Goal: Information Seeking & Learning: Learn about a topic

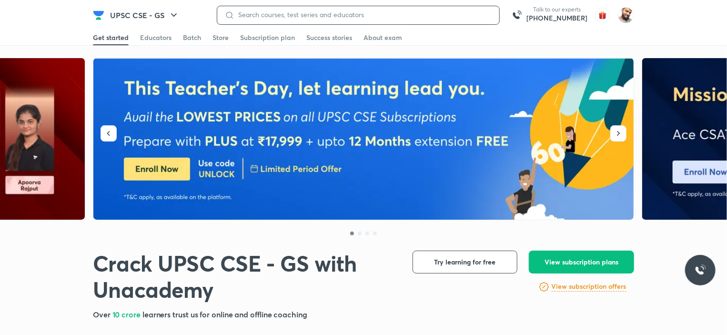
click at [286, 15] on input at bounding box center [363, 15] width 257 height 8
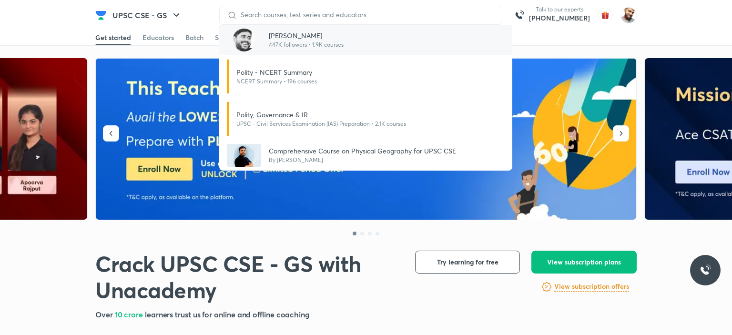
click at [283, 34] on p "[PERSON_NAME]" at bounding box center [306, 36] width 75 height 10
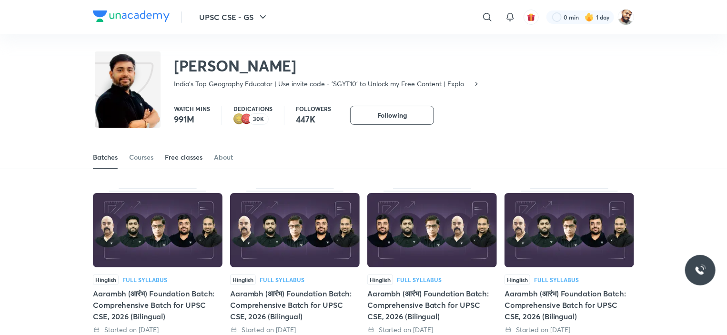
click at [190, 158] on div "Free classes" at bounding box center [184, 158] width 38 height 10
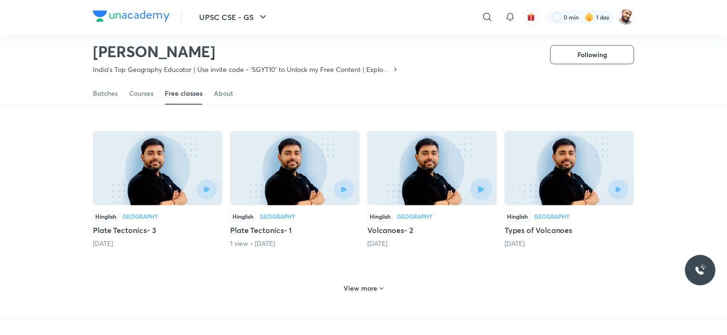
scroll to position [416, 0]
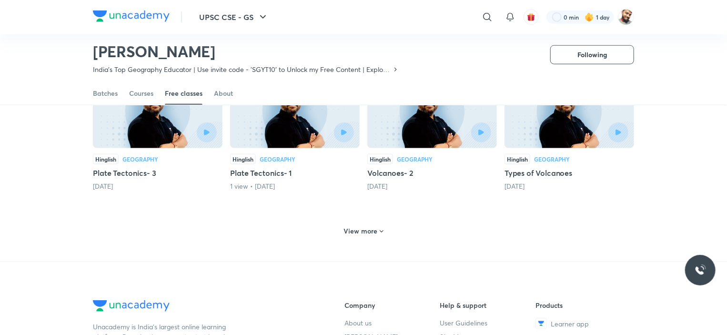
click at [354, 226] on h6 "View more" at bounding box center [361, 231] width 34 height 10
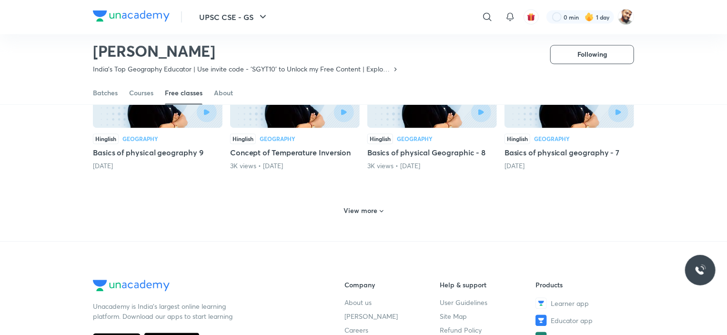
scroll to position [940, 0]
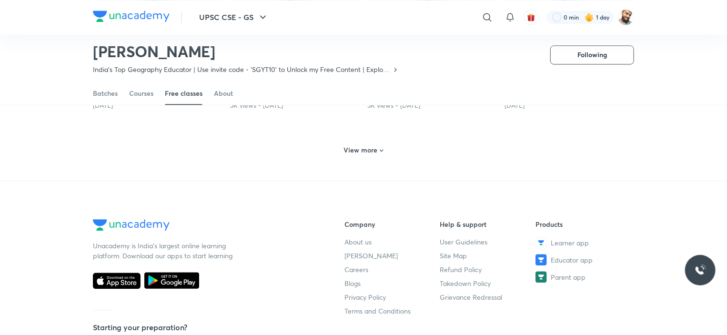
click at [358, 145] on h6 "View more" at bounding box center [361, 150] width 34 height 10
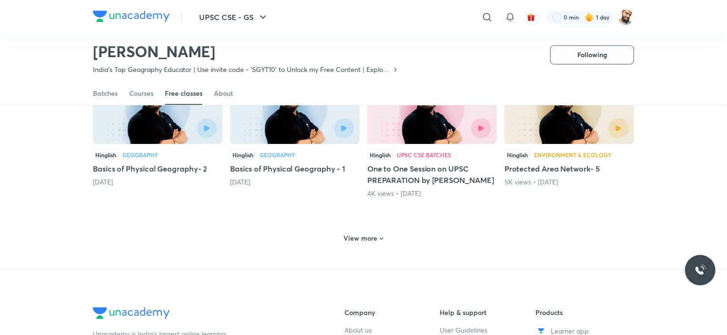
scroll to position [1321, 0]
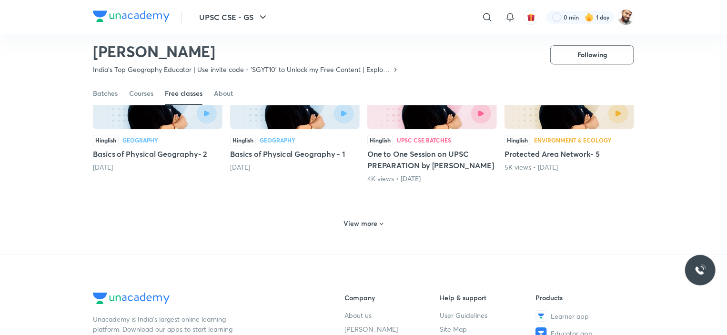
click at [370, 219] on h6 "View more" at bounding box center [361, 224] width 34 height 10
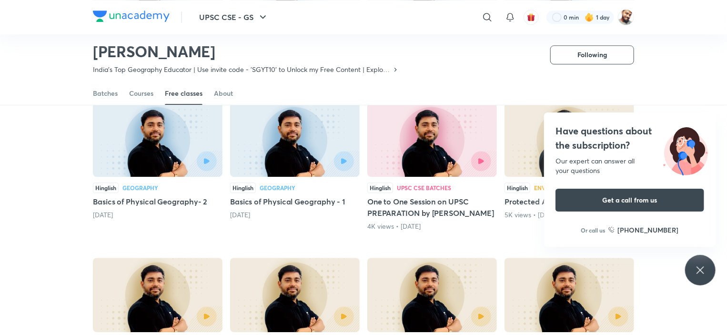
scroll to position [1131, 0]
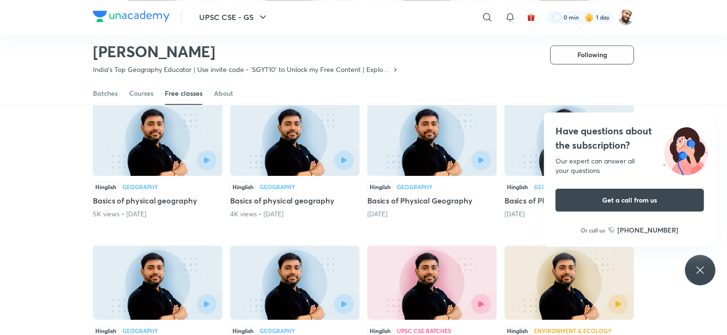
click at [710, 265] on div "Have questions about the subscription? Our expert can answer all your questions…" at bounding box center [700, 270] width 31 height 31
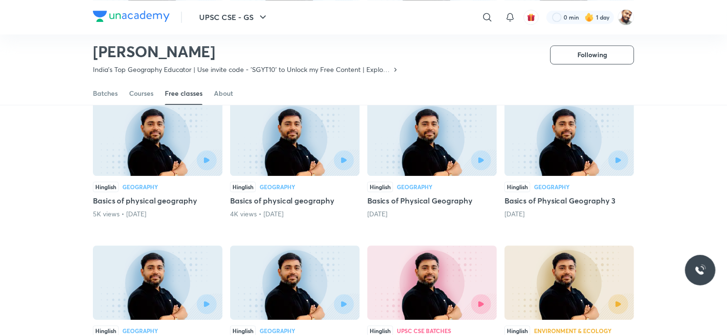
click at [143, 195] on h5 "Basics of physical geography" at bounding box center [158, 200] width 130 height 11
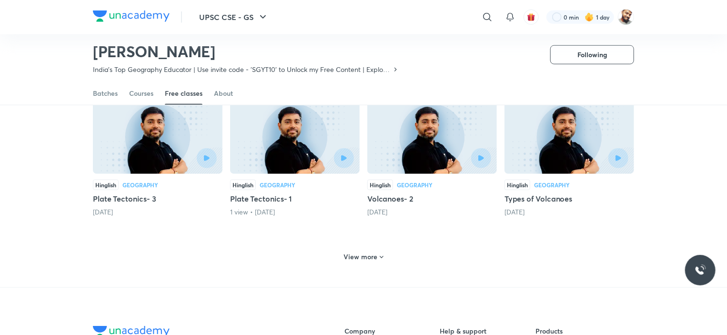
scroll to position [374, 0]
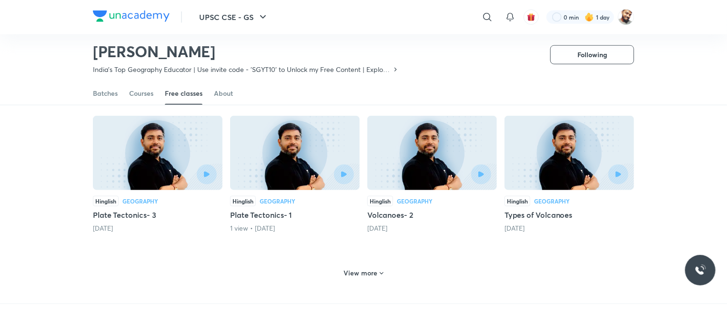
click at [376, 268] on h6 "View more" at bounding box center [361, 273] width 34 height 10
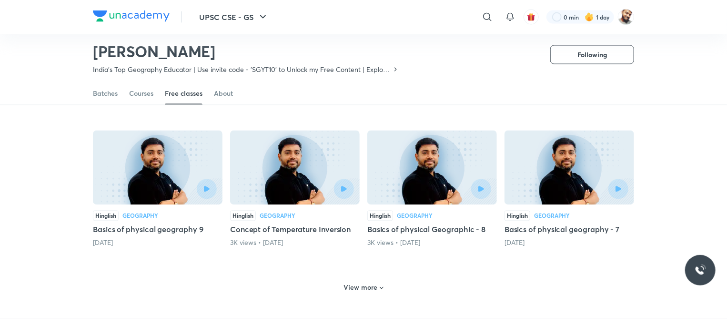
scroll to position [803, 0]
click at [357, 283] on h6 "View more" at bounding box center [361, 288] width 34 height 10
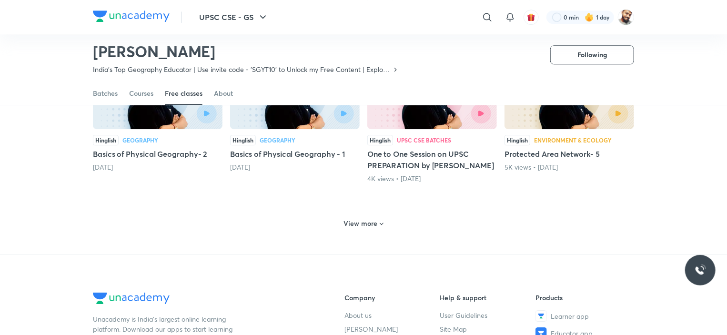
scroll to position [1327, 0]
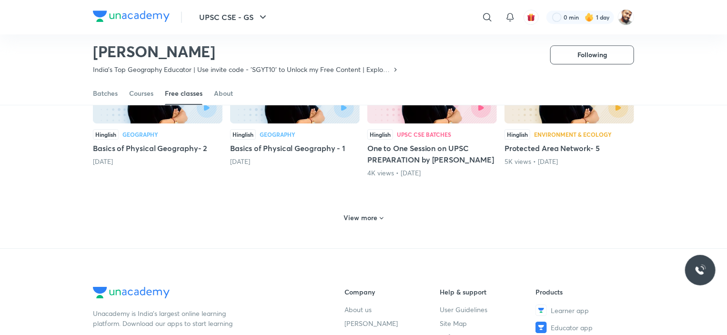
click at [364, 213] on h6 "View more" at bounding box center [361, 218] width 34 height 10
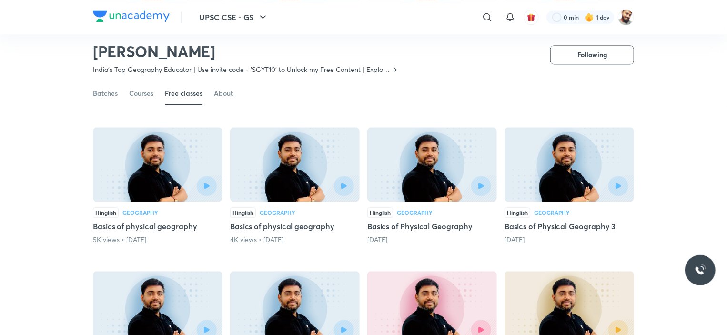
scroll to position [1089, 0]
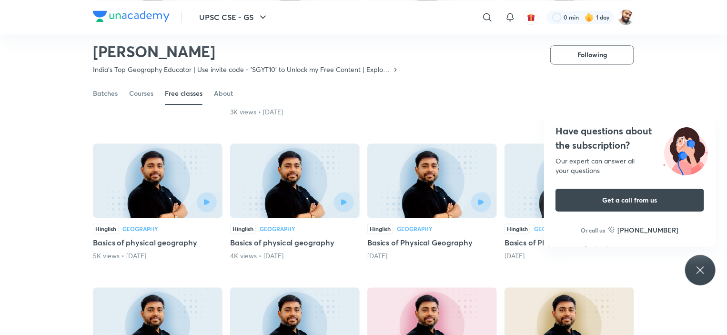
click at [299, 237] on h5 "Basics of physical geography" at bounding box center [295, 242] width 130 height 11
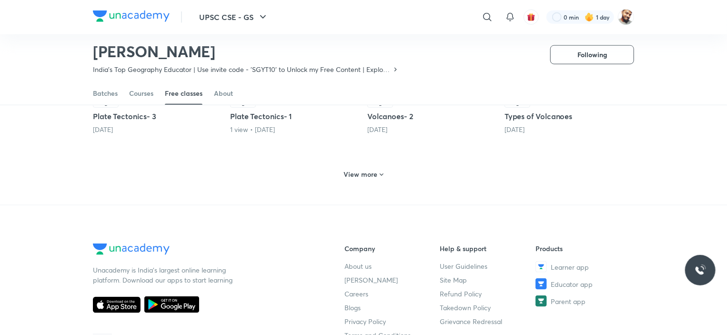
scroll to position [422, 0]
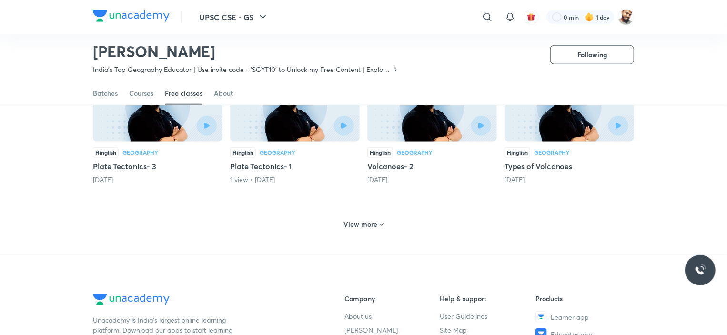
click at [363, 220] on h6 "View more" at bounding box center [361, 225] width 34 height 10
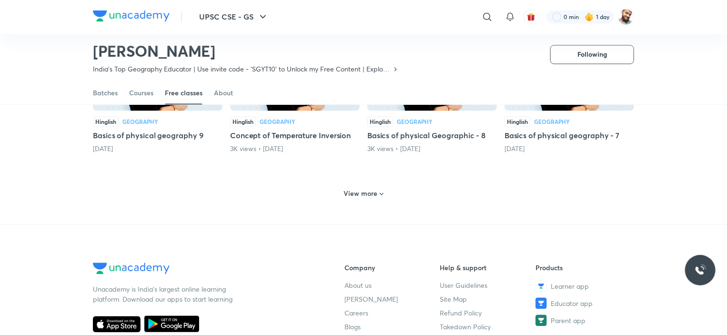
scroll to position [947, 0]
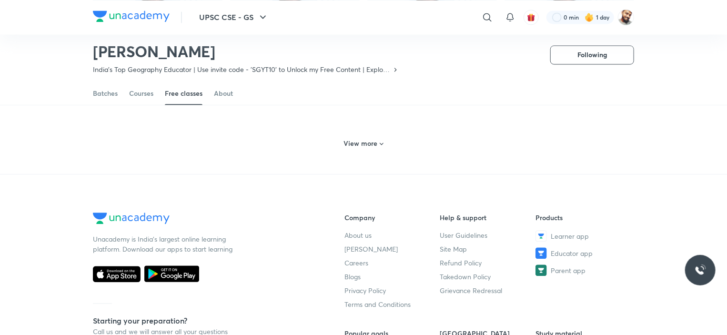
click at [370, 139] on h6 "View more" at bounding box center [361, 144] width 34 height 10
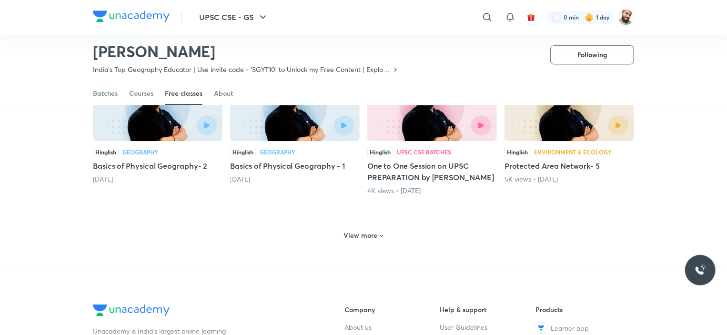
scroll to position [1328, 0]
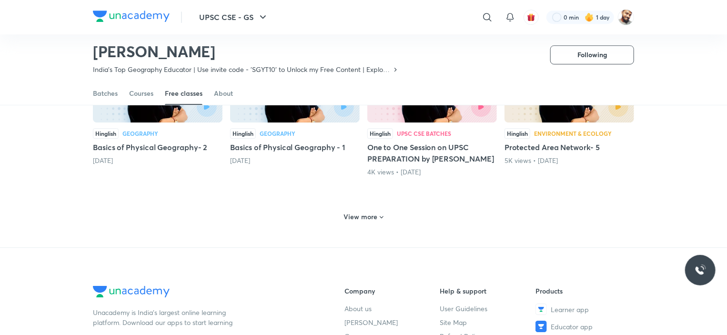
click at [366, 212] on h6 "View more" at bounding box center [361, 217] width 34 height 10
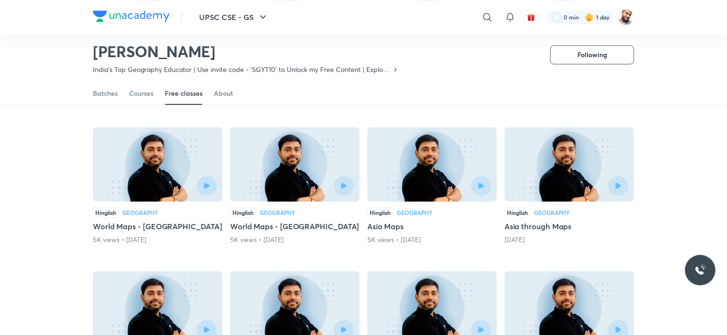
scroll to position [1566, 0]
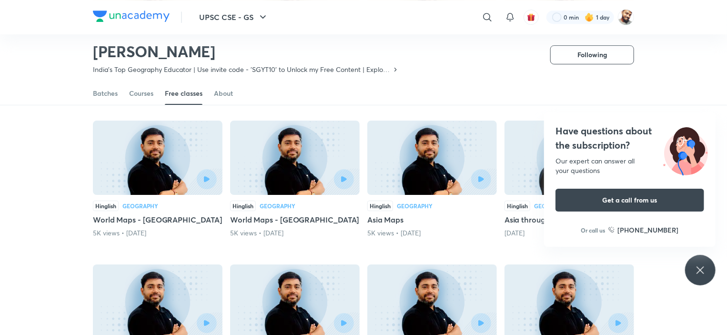
click at [700, 269] on icon at bounding box center [700, 269] width 7 height 7
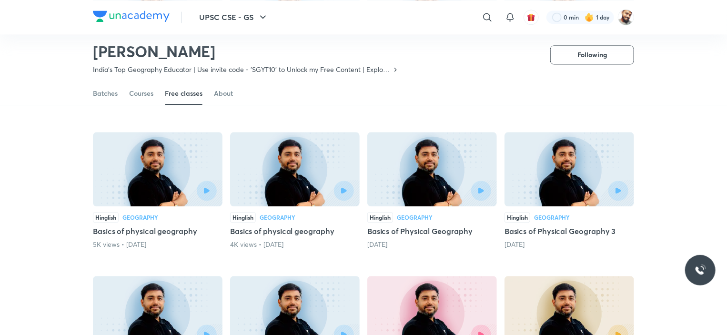
scroll to position [1090, 0]
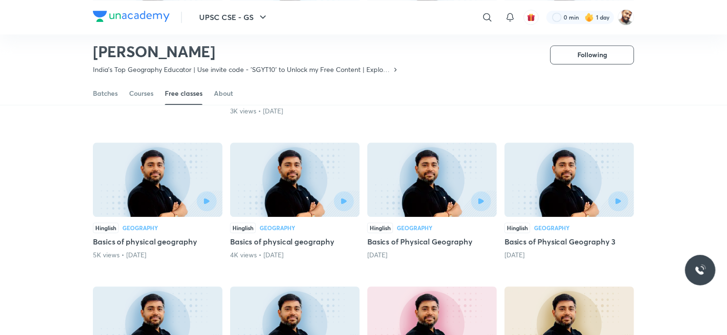
click at [171, 236] on h5 "Basics of physical geography" at bounding box center [158, 241] width 130 height 11
